Goal: Find specific page/section: Find specific page/section

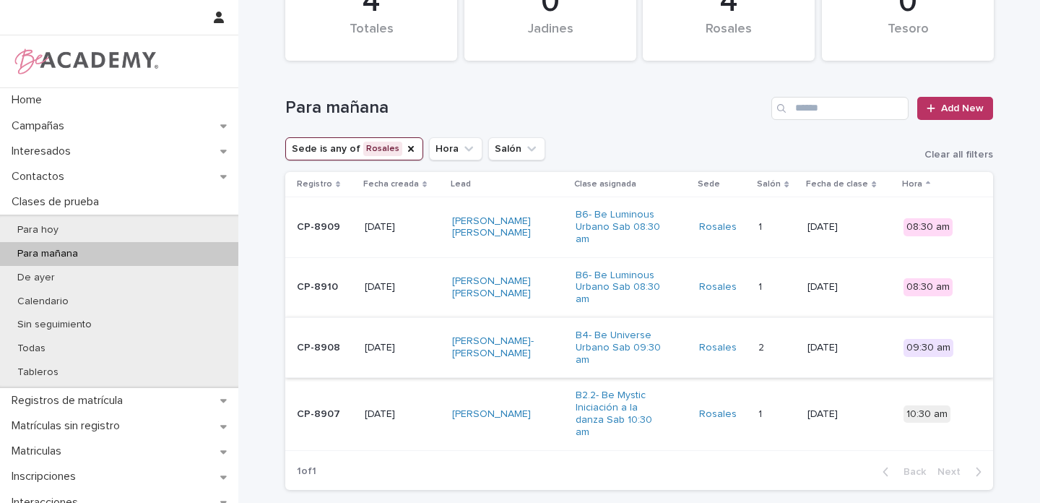
scroll to position [59, 0]
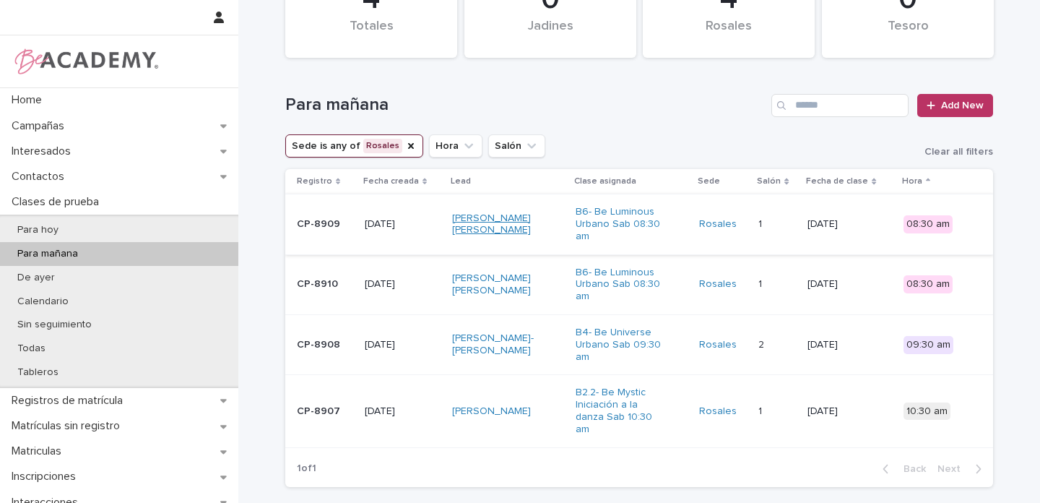
click at [495, 217] on link "[PERSON_NAME] [PERSON_NAME]" at bounding box center [497, 224] width 90 height 25
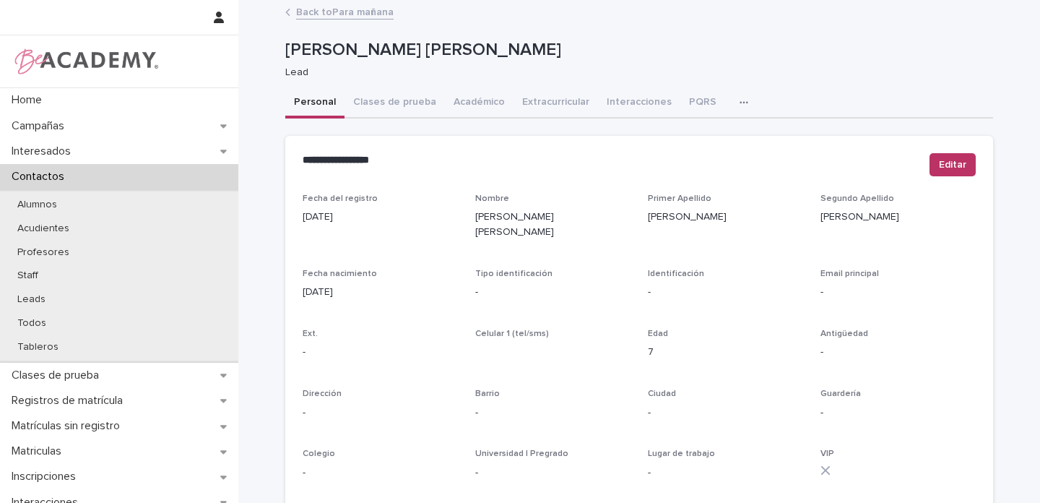
click at [356, 9] on link "Back to Para mañana" at bounding box center [344, 11] width 97 height 17
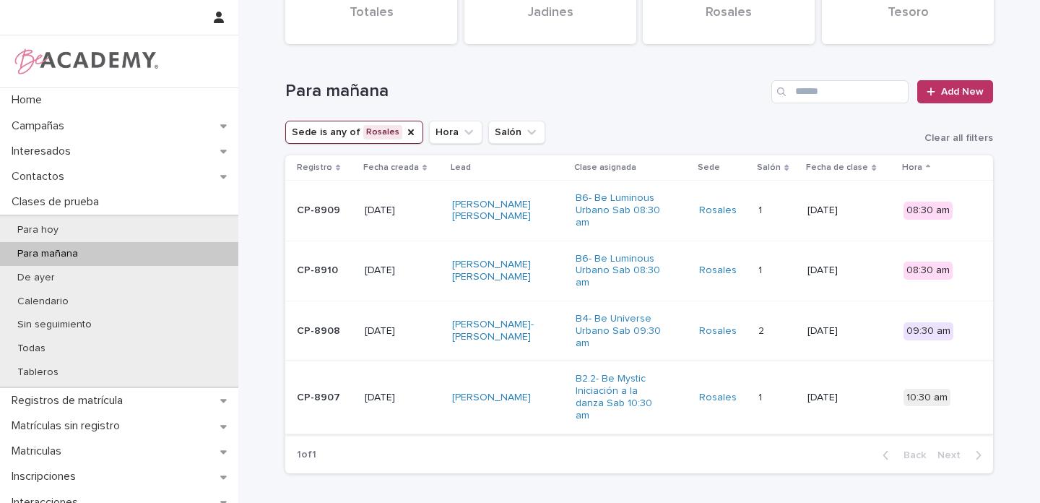
scroll to position [76, 0]
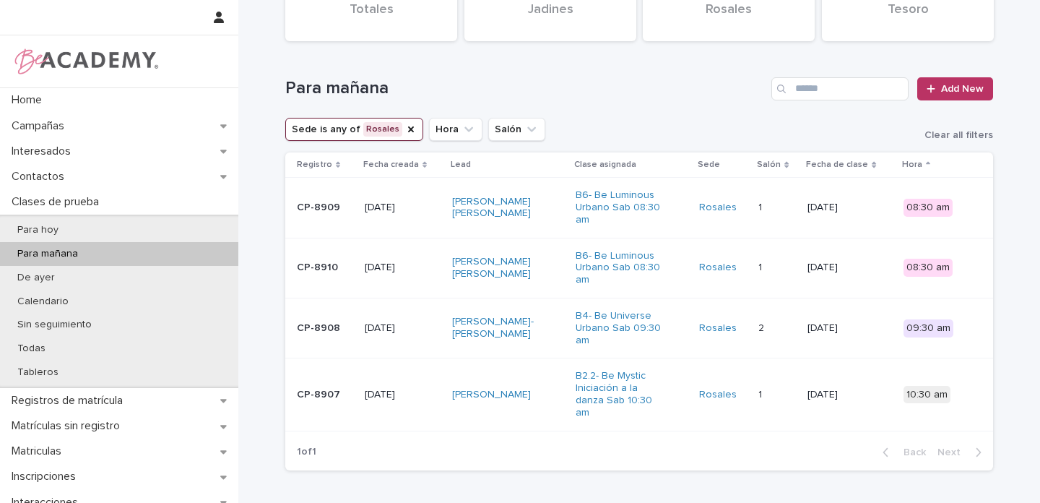
click at [555, 324] on div "[PERSON_NAME]-[PERSON_NAME]" at bounding box center [508, 328] width 112 height 36
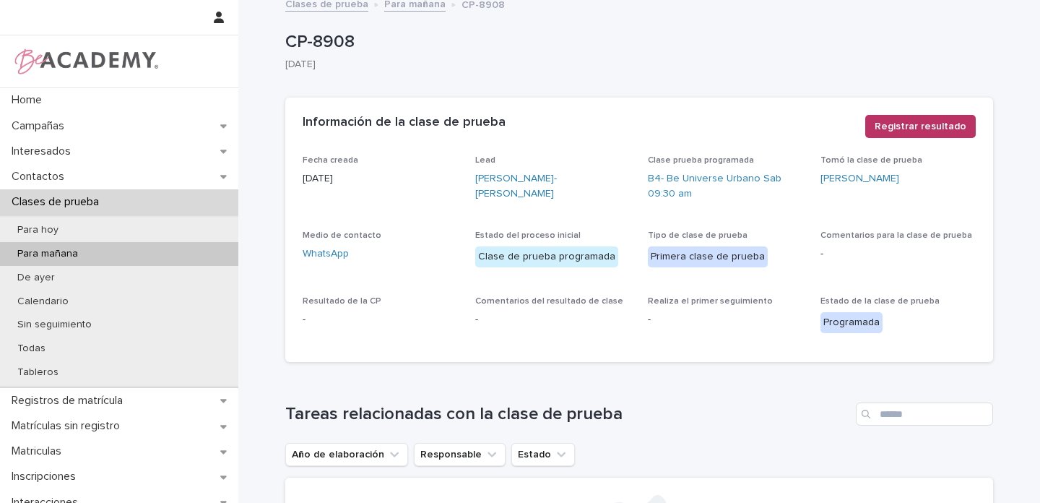
scroll to position [9, 0]
click at [509, 175] on link "[PERSON_NAME]-[PERSON_NAME]" at bounding box center [552, 185] width 155 height 30
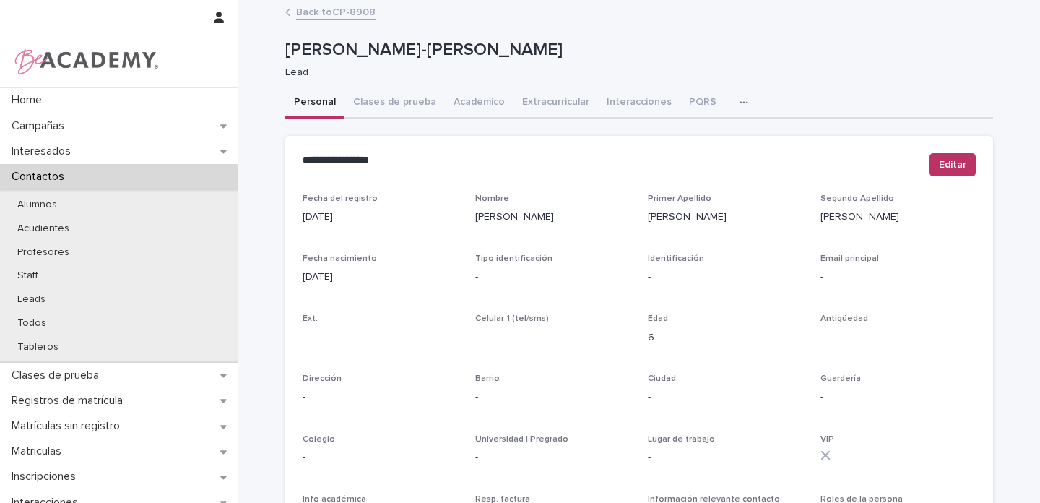
click at [334, 13] on link "Back to CP-8908" at bounding box center [335, 11] width 79 height 17
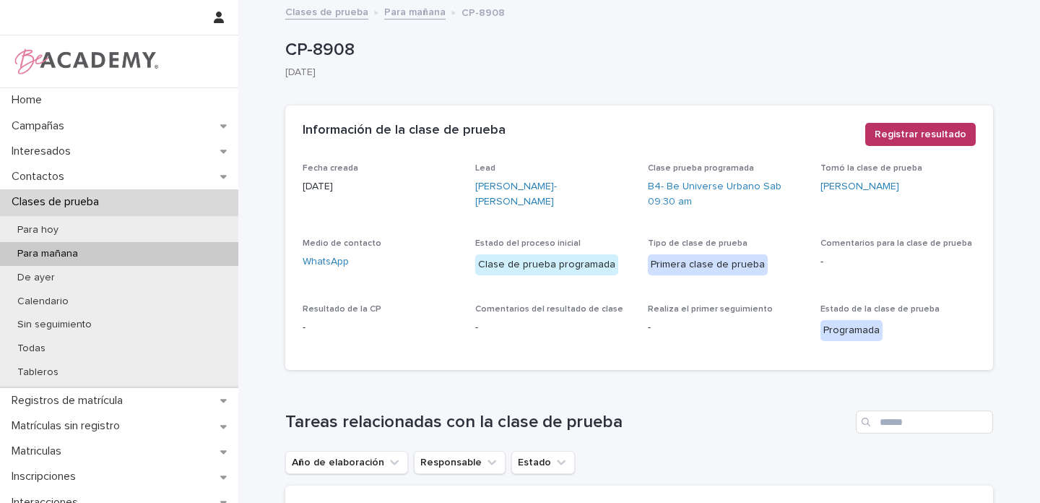
click at [403, 15] on link "Para mañana" at bounding box center [414, 11] width 61 height 17
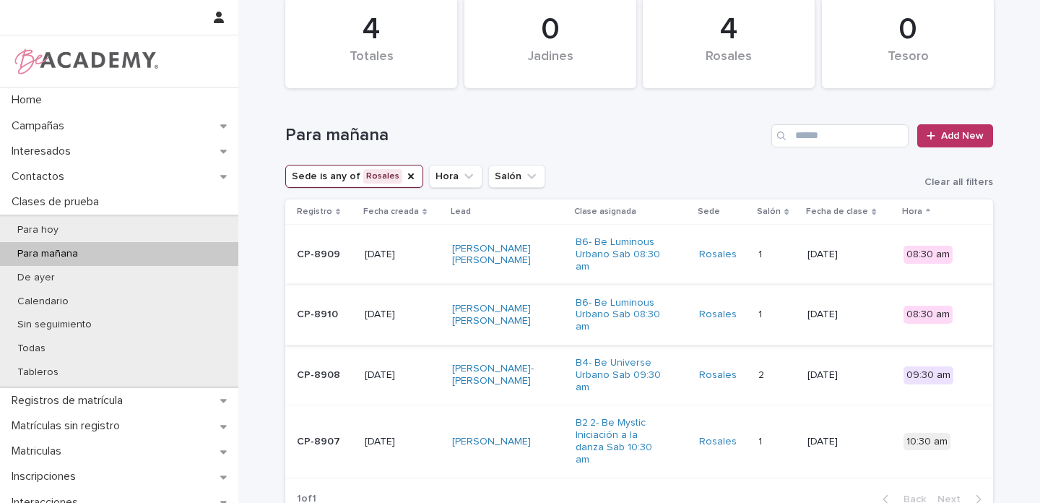
scroll to position [36, 0]
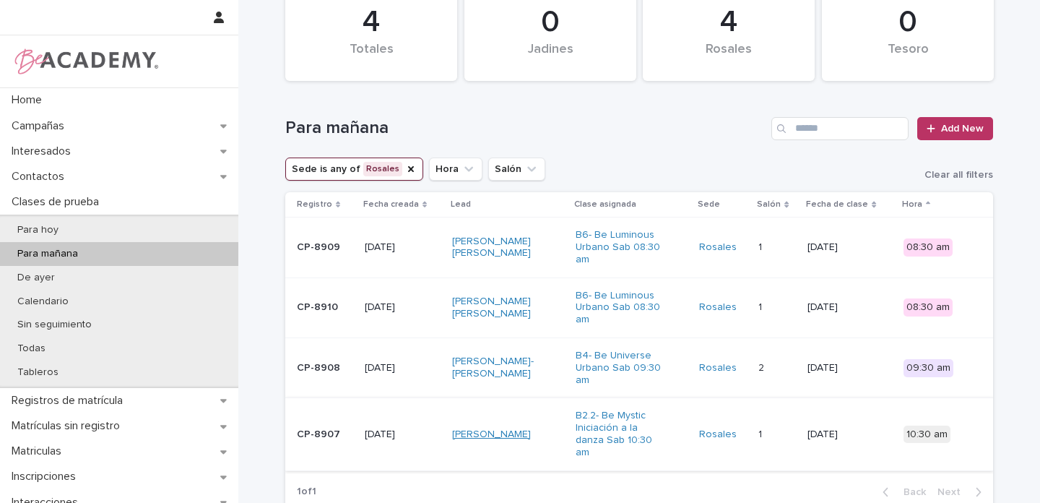
click at [499, 428] on link "[PERSON_NAME]" at bounding box center [491, 434] width 79 height 12
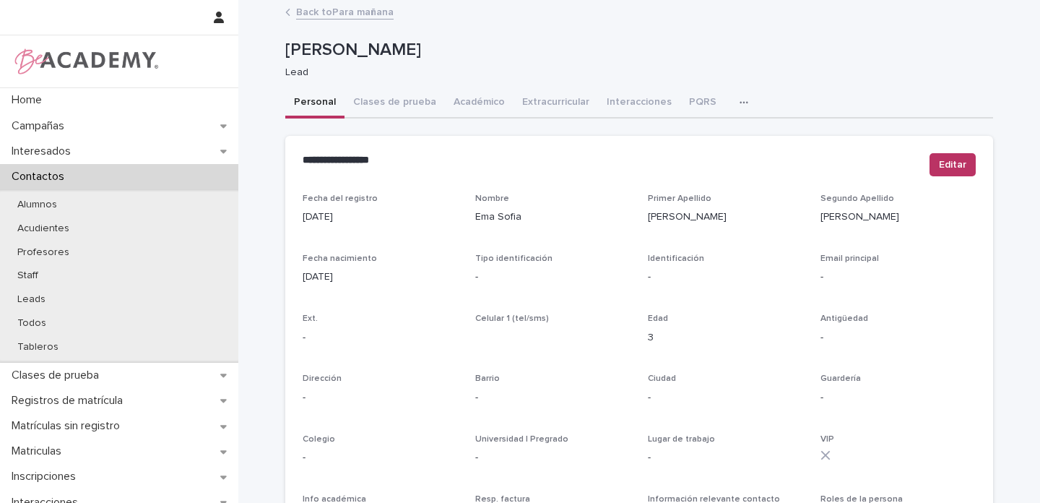
click at [363, 13] on link "Back to Para mañana" at bounding box center [344, 11] width 97 height 17
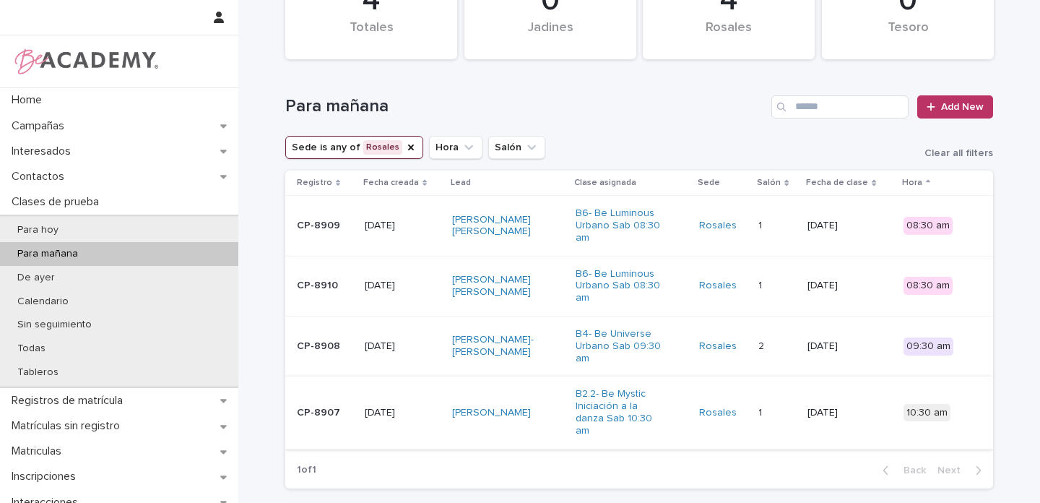
scroll to position [69, 0]
